Goal: Communication & Community: Answer question/provide support

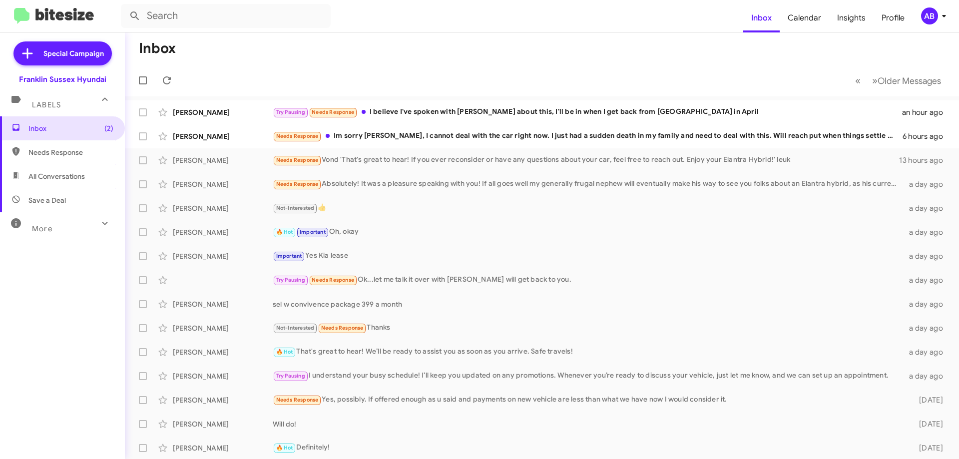
click at [427, 109] on div "Try Pausing Needs Response I believe I've spoken with Chris about this, I'll be…" at bounding box center [587, 111] width 629 height 11
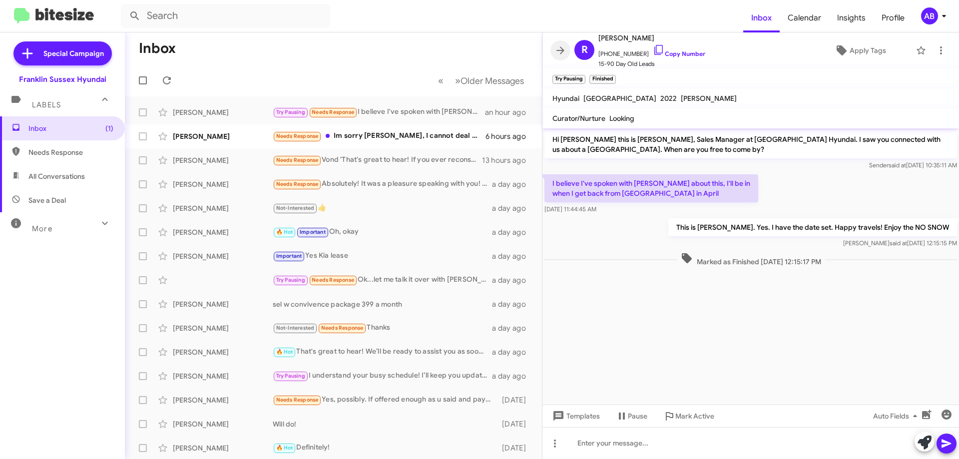
click at [561, 45] on icon at bounding box center [560, 50] width 12 height 12
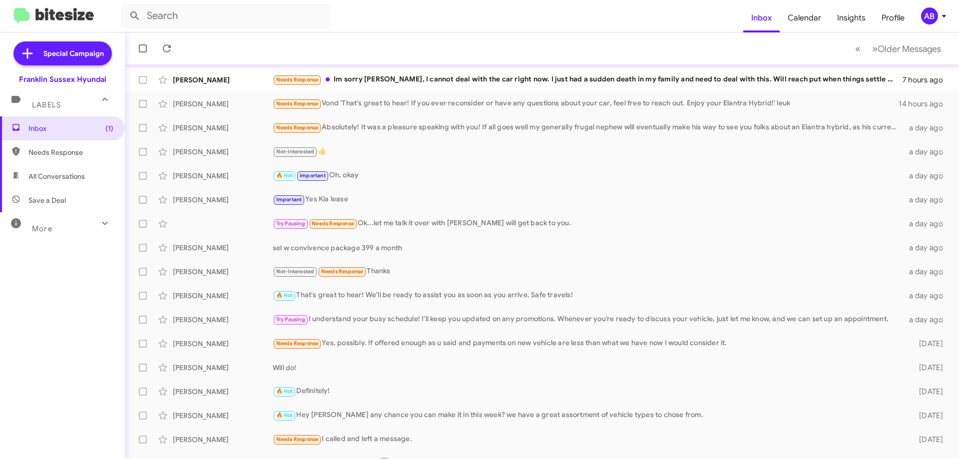
scroll to position [50, 0]
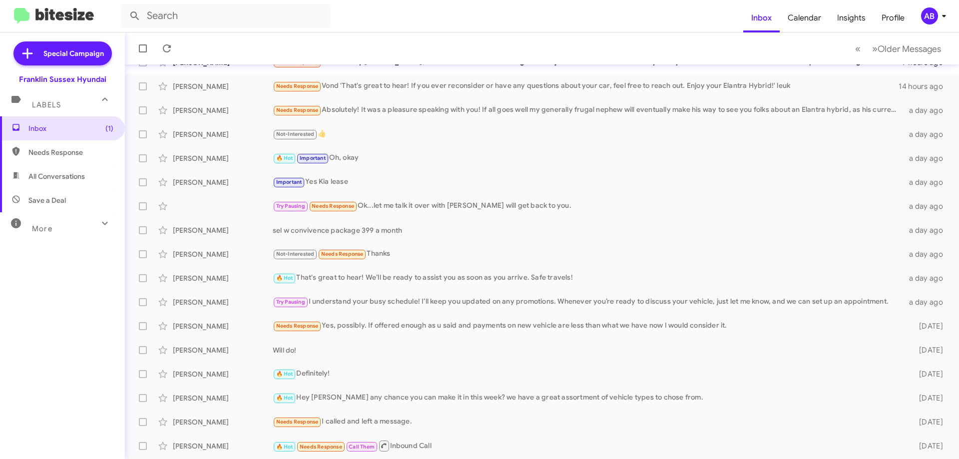
click at [380, 91] on div "Needs Response Vond 'That's great to hear! If you ever reconsider or have any q…" at bounding box center [586, 85] width 626 height 11
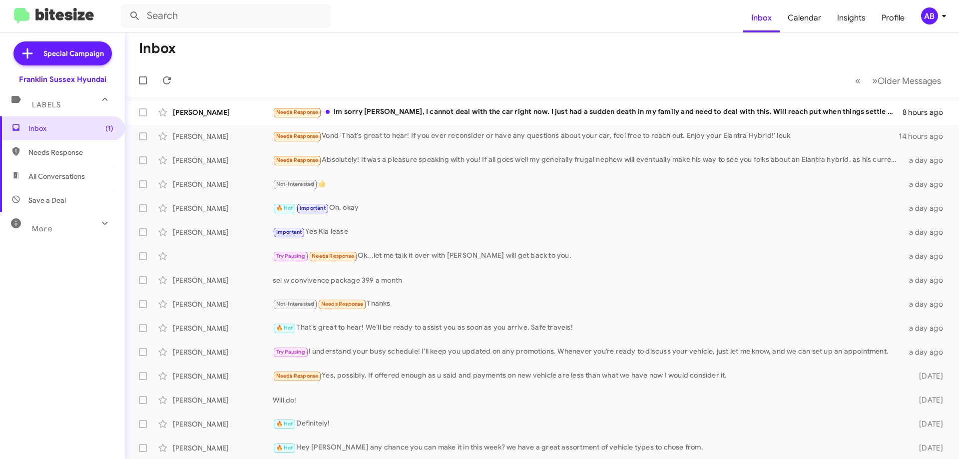
click at [405, 108] on div "Needs Response Im sorry Ken, I cannot deal with the car right now. I just had a…" at bounding box center [588, 111] width 630 height 11
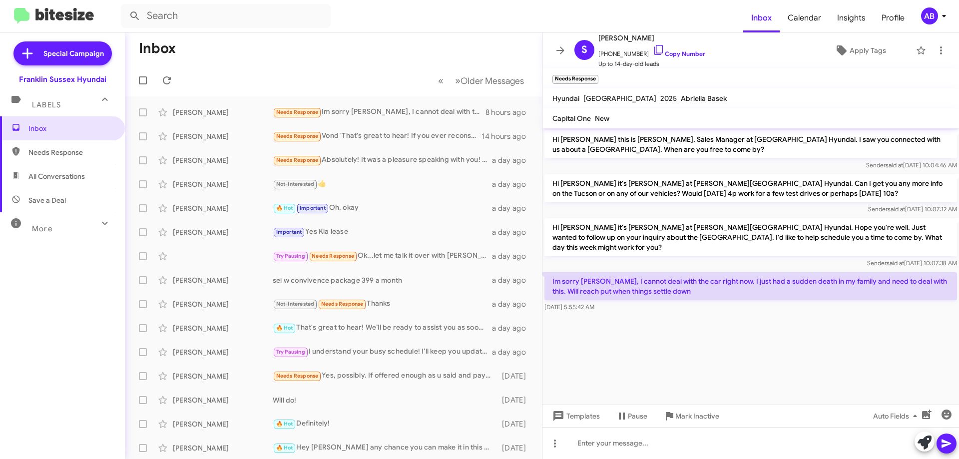
click at [561, 43] on button at bounding box center [560, 50] width 20 height 20
